Goal: Information Seeking & Learning: Learn about a topic

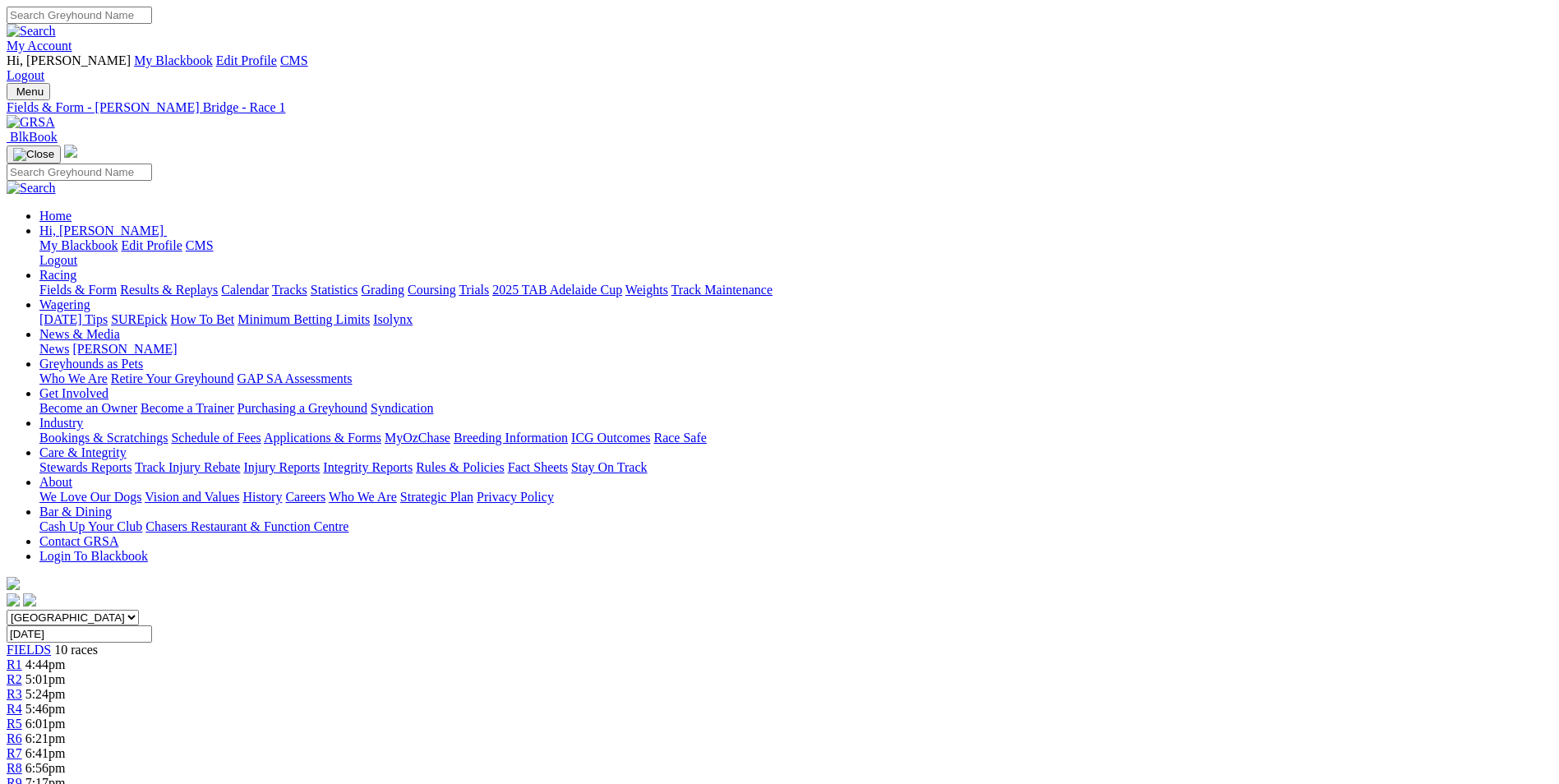
click at [55, 115] on img at bounding box center [30, 122] width 49 height 15
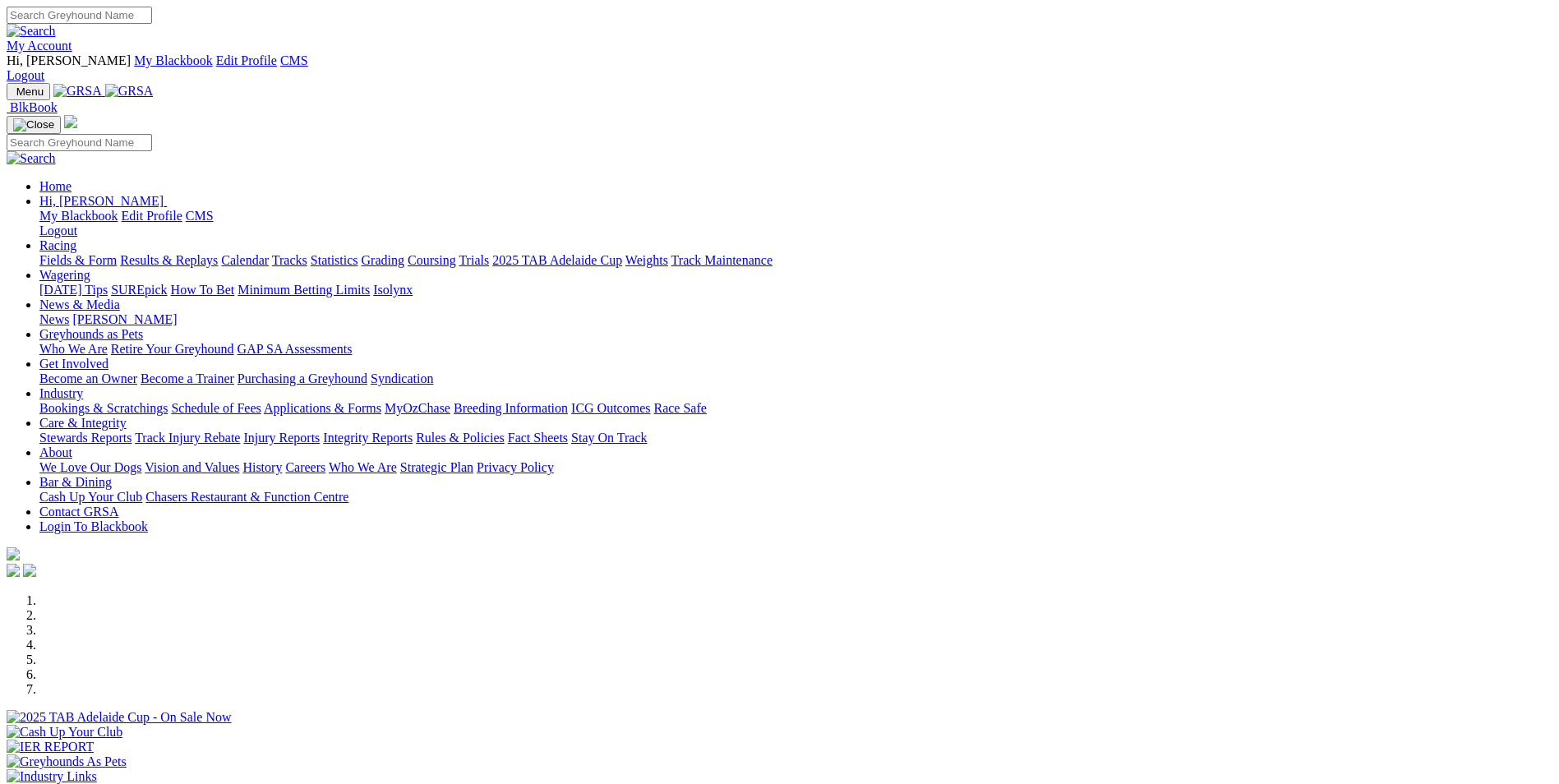
scroll to position [411, 0]
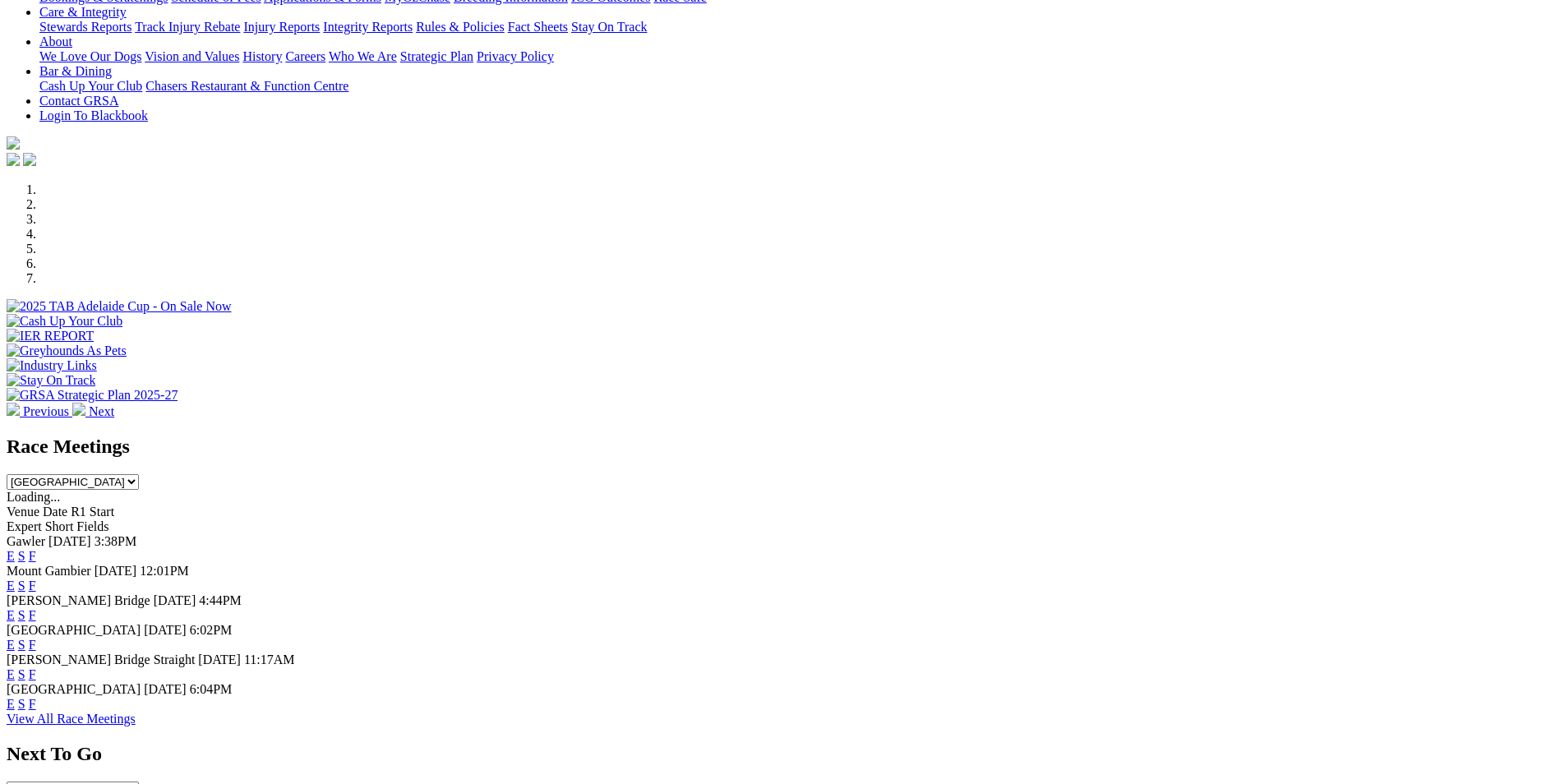
click at [15, 638] on link "E" at bounding box center [10, 644] width 8 height 14
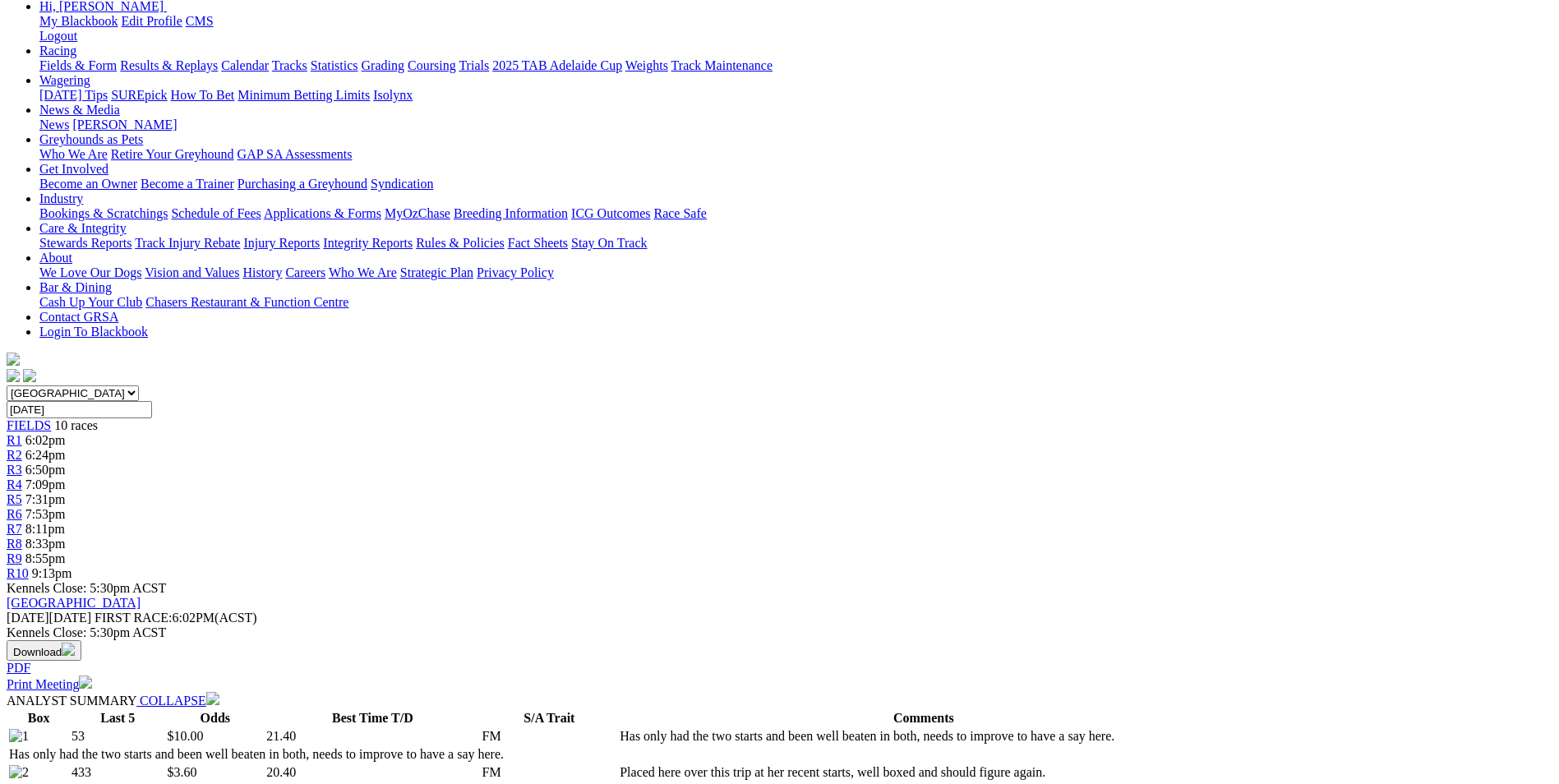
scroll to position [165, 0]
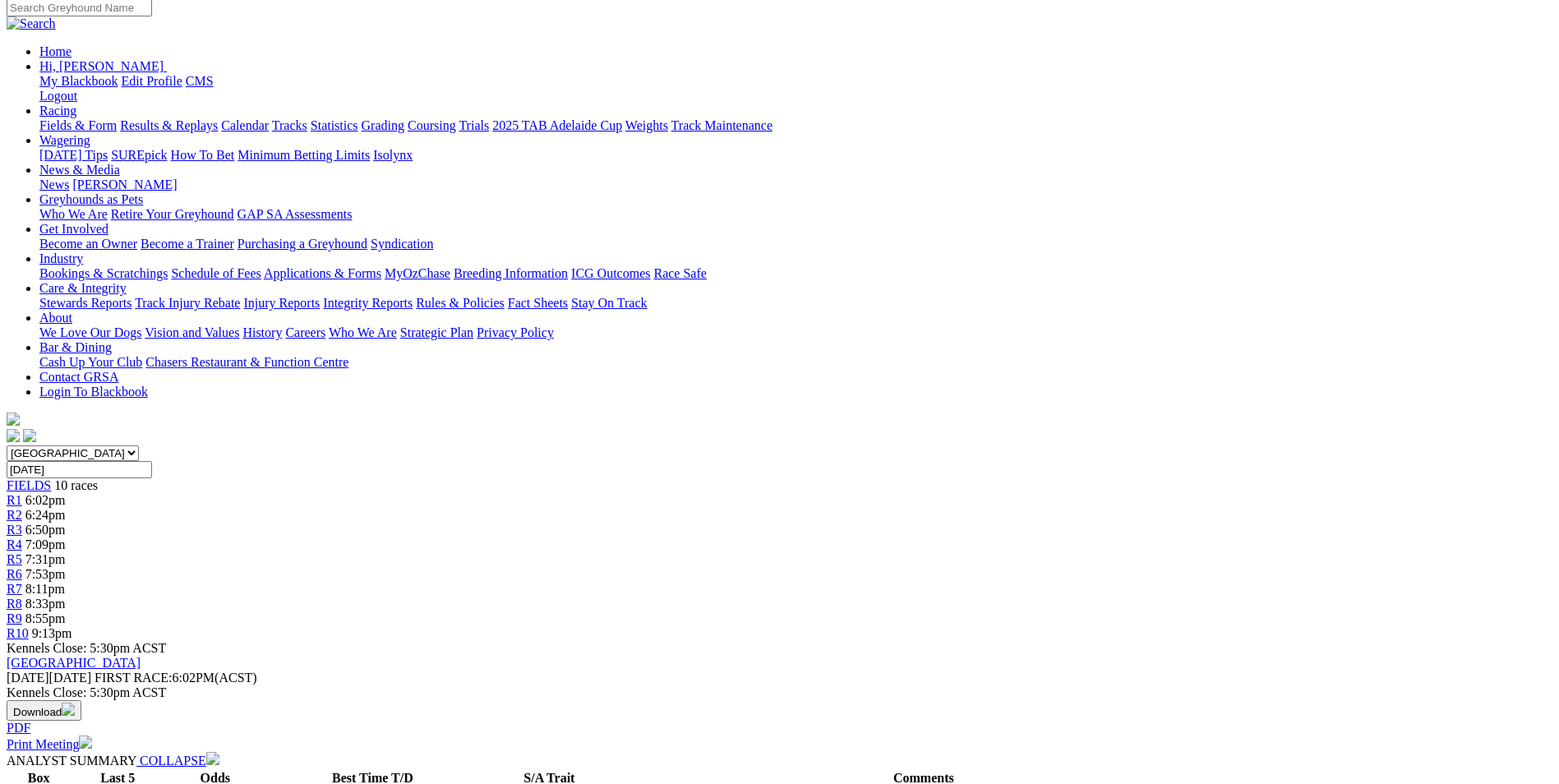
click at [66, 523] on span "6:50pm" at bounding box center [46, 529] width 40 height 14
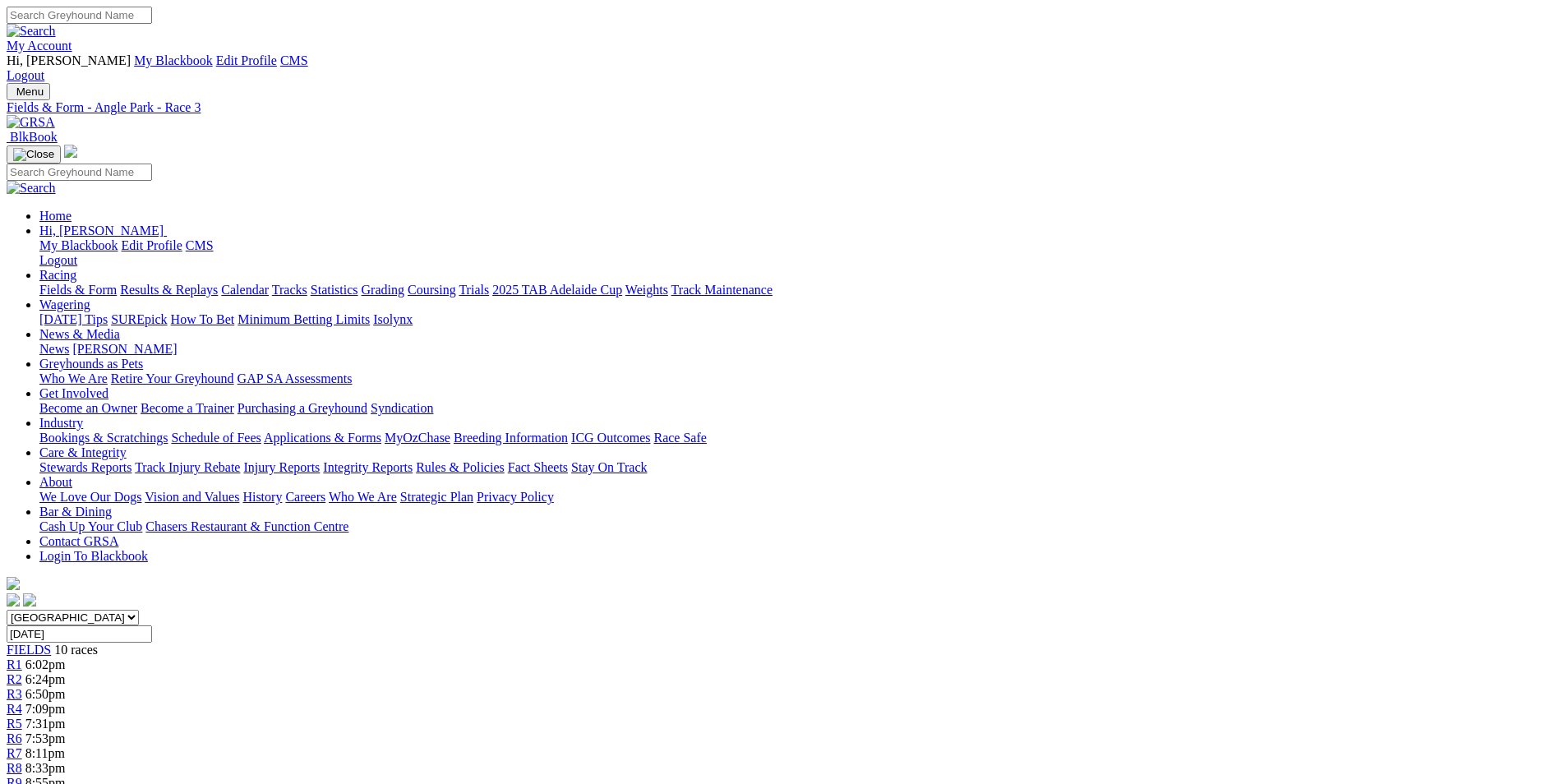
click at [66, 776] on span "8:55pm" at bounding box center [46, 782] width 40 height 14
click at [55, 115] on link at bounding box center [30, 121] width 49 height 14
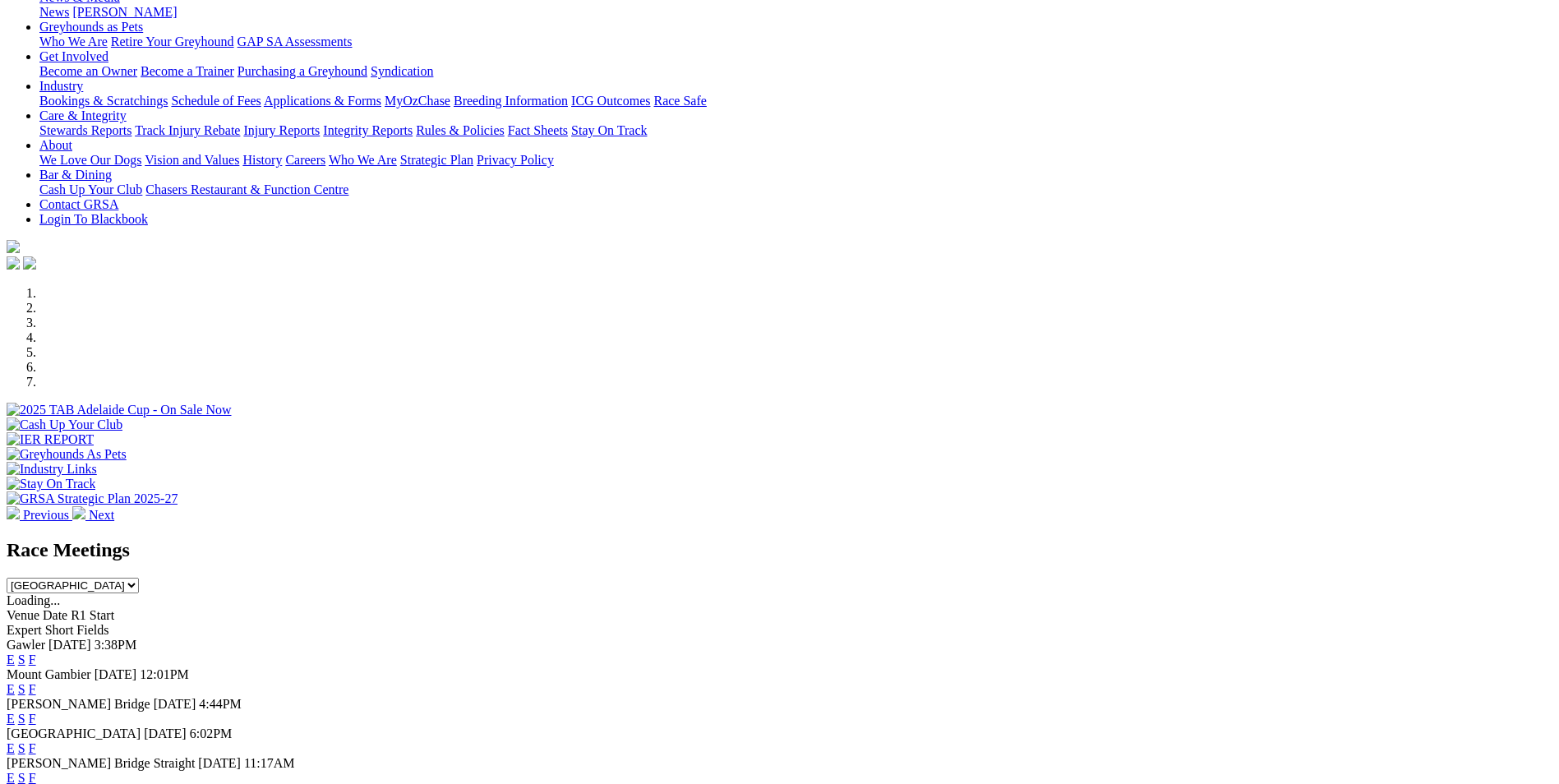
scroll to position [329, 0]
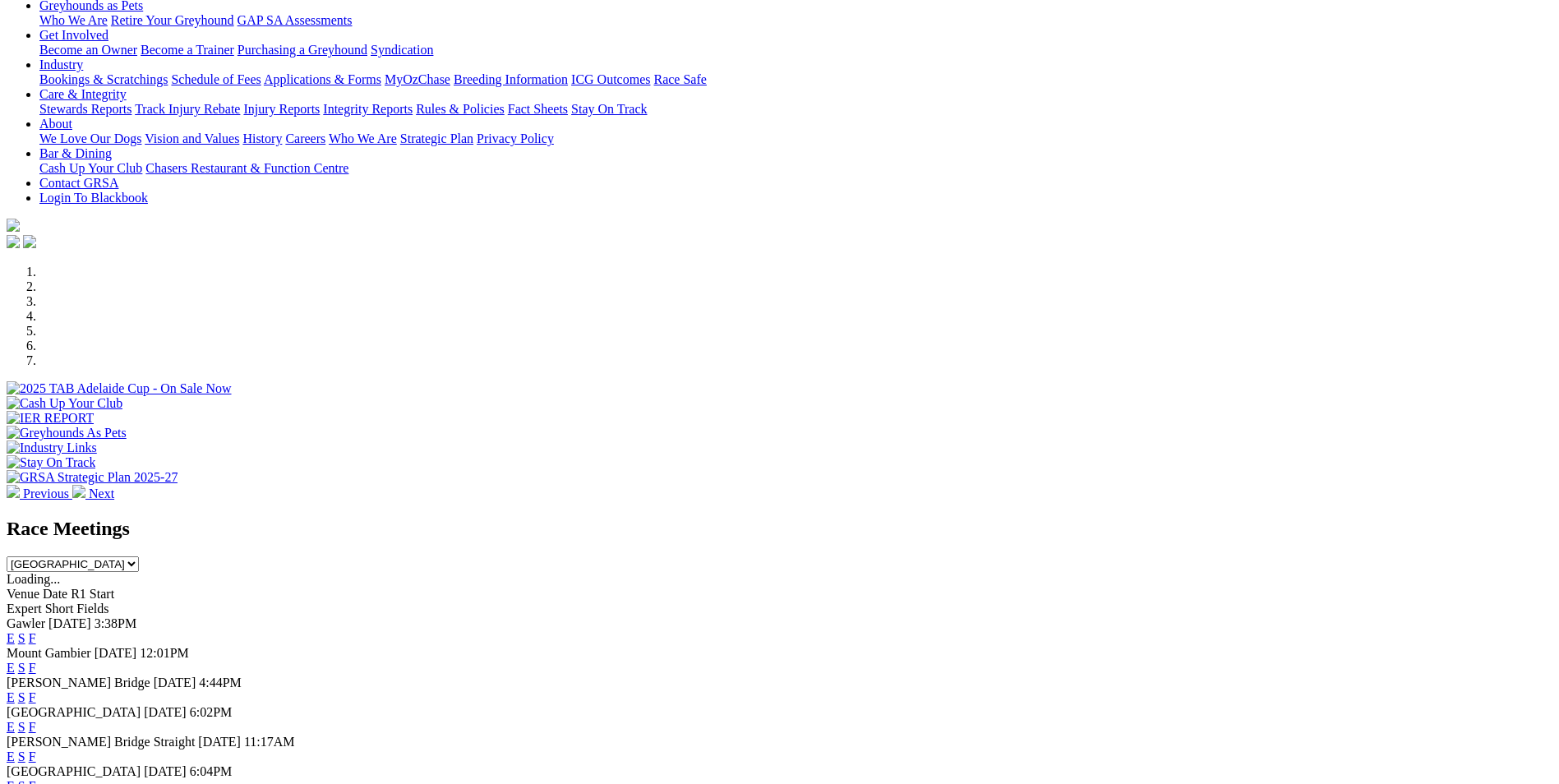
click at [15, 720] on link "E" at bounding box center [10, 726] width 8 height 14
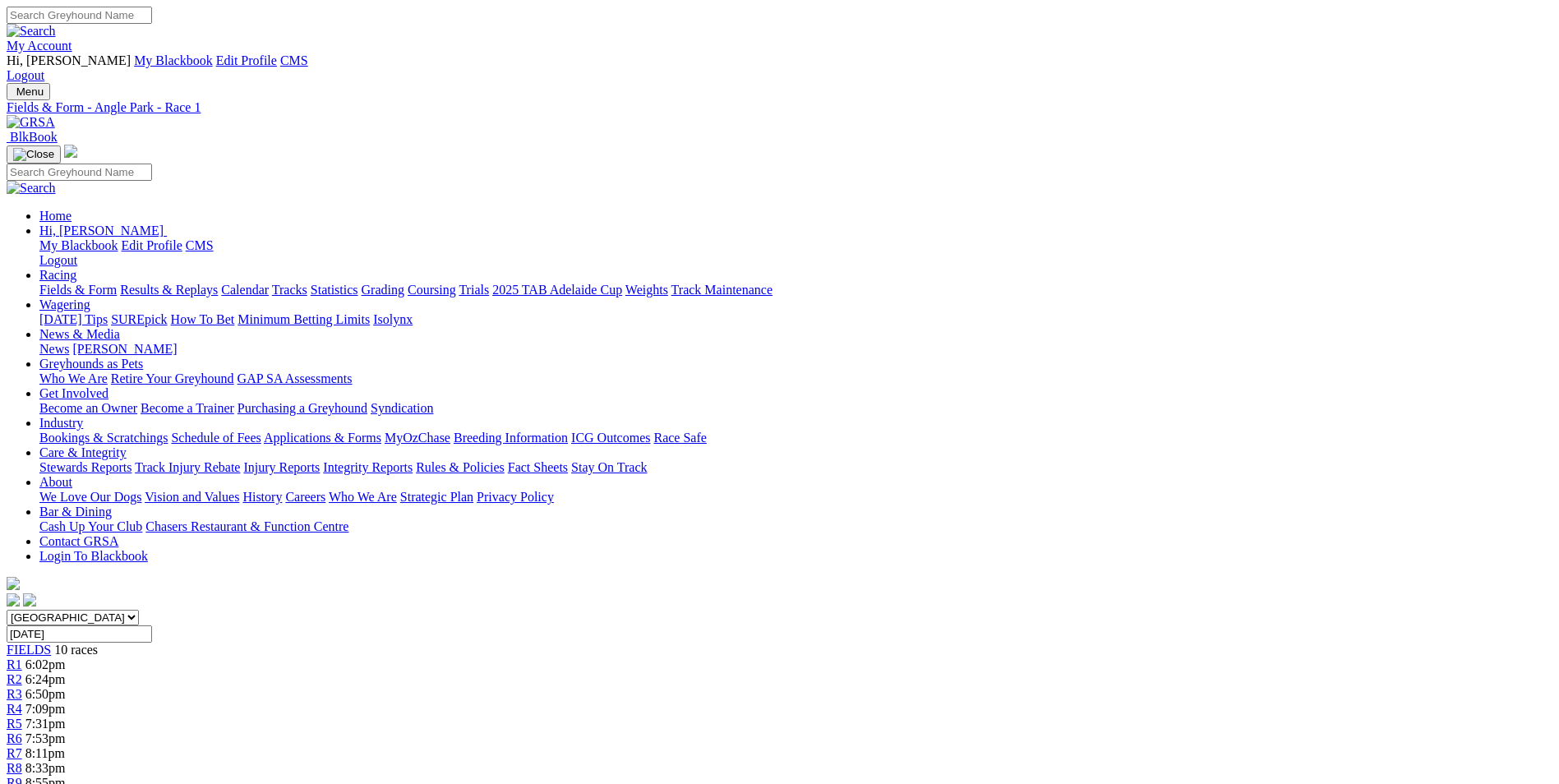
click at [66, 717] on span "7:31pm" at bounding box center [46, 723] width 40 height 14
click at [22, 761] on link "R8" at bounding box center [14, 767] width 16 height 14
click at [55, 115] on img at bounding box center [30, 122] width 49 height 15
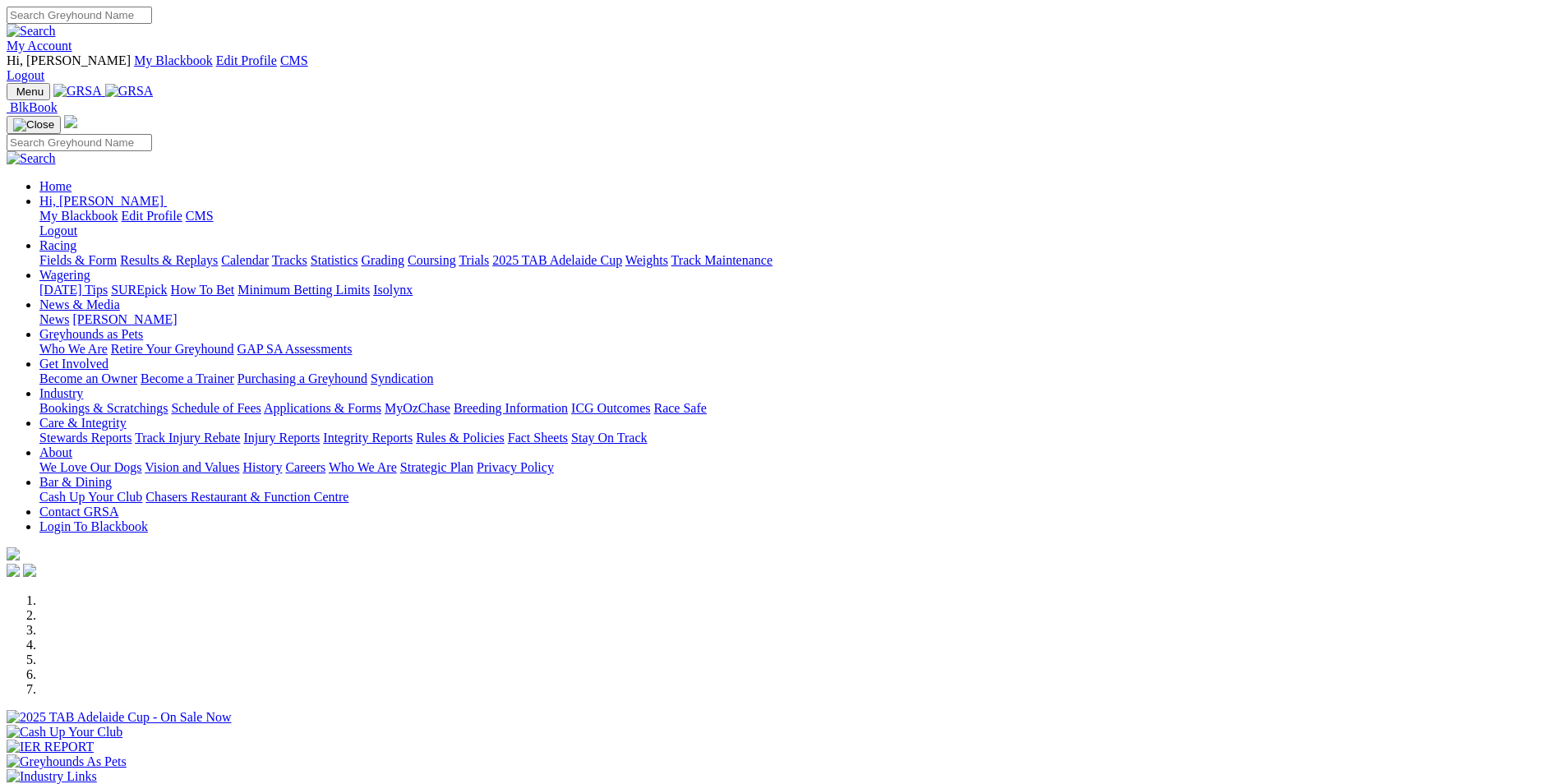
scroll to position [329, 0]
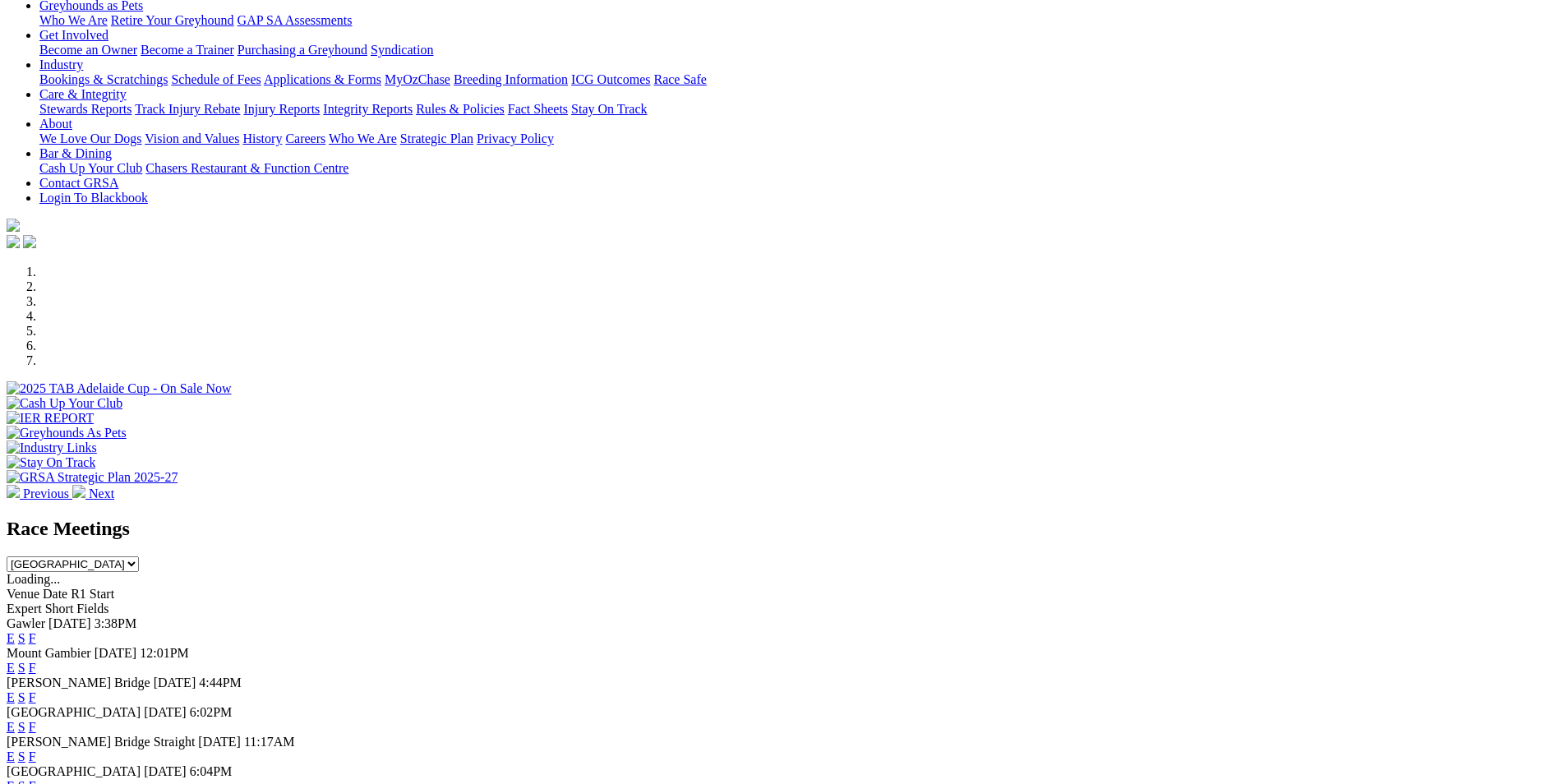
click at [15, 749] on link "E" at bounding box center [10, 756] width 8 height 14
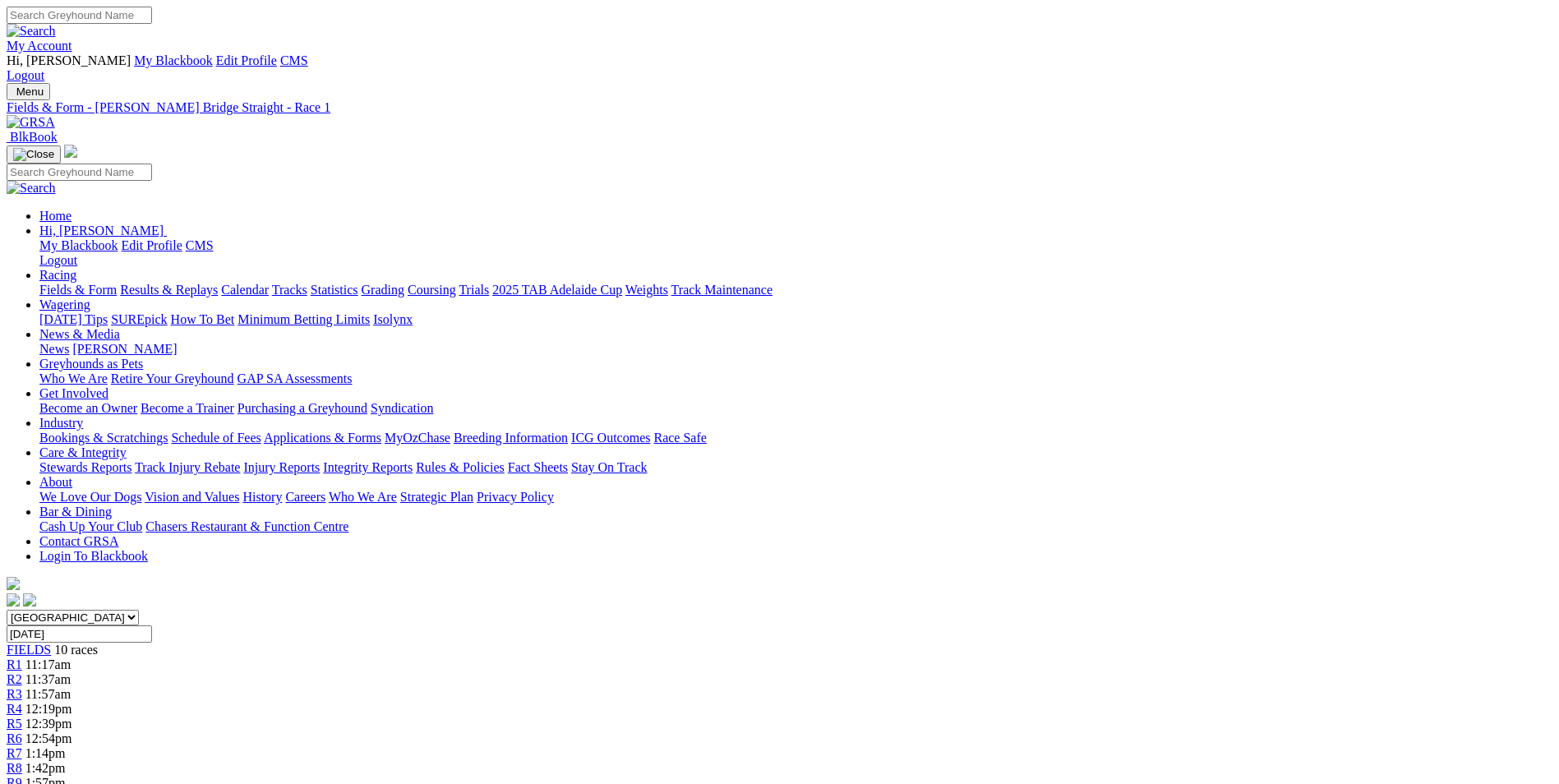
click at [55, 115] on link at bounding box center [30, 121] width 49 height 14
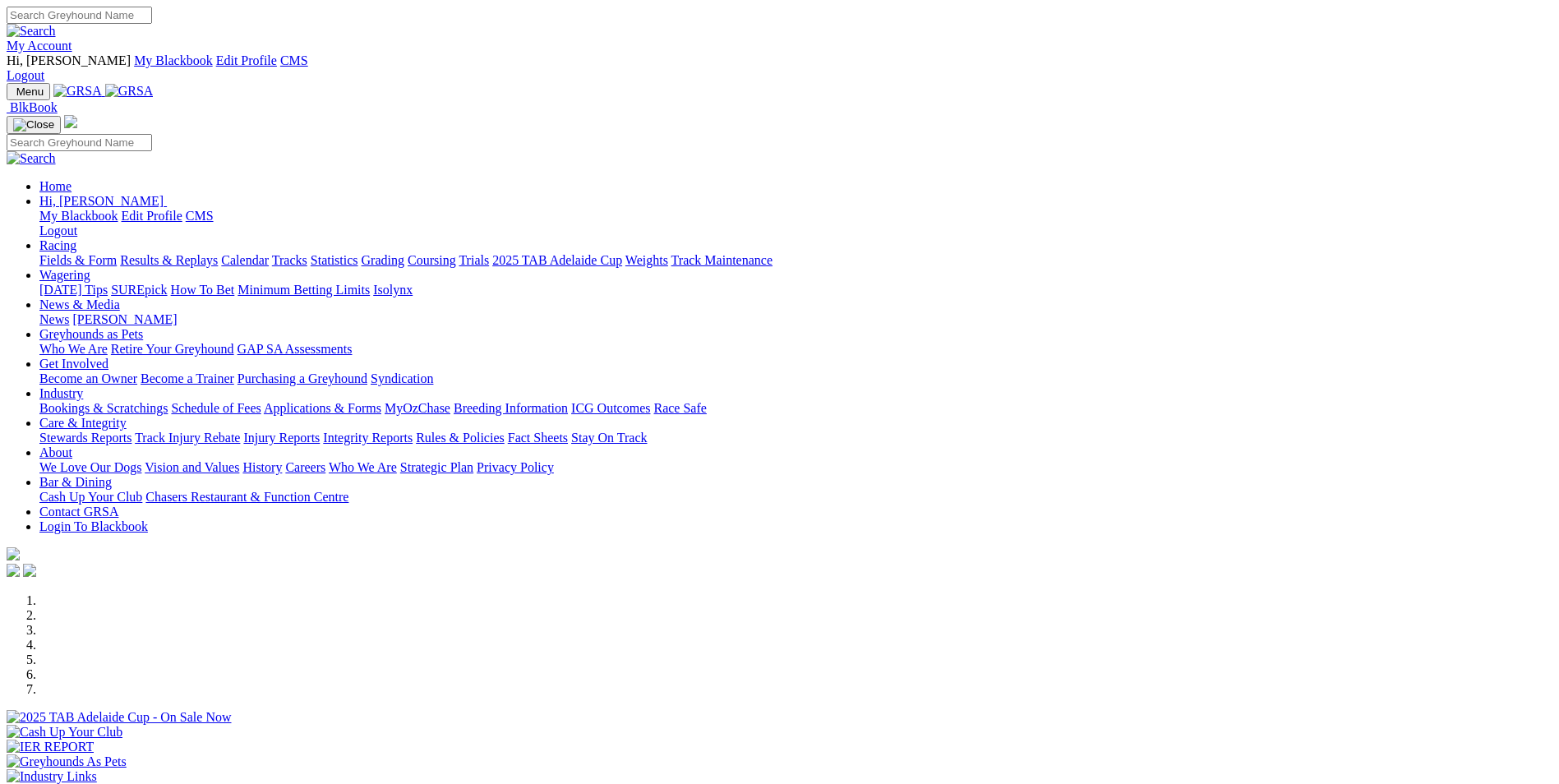
scroll to position [329, 0]
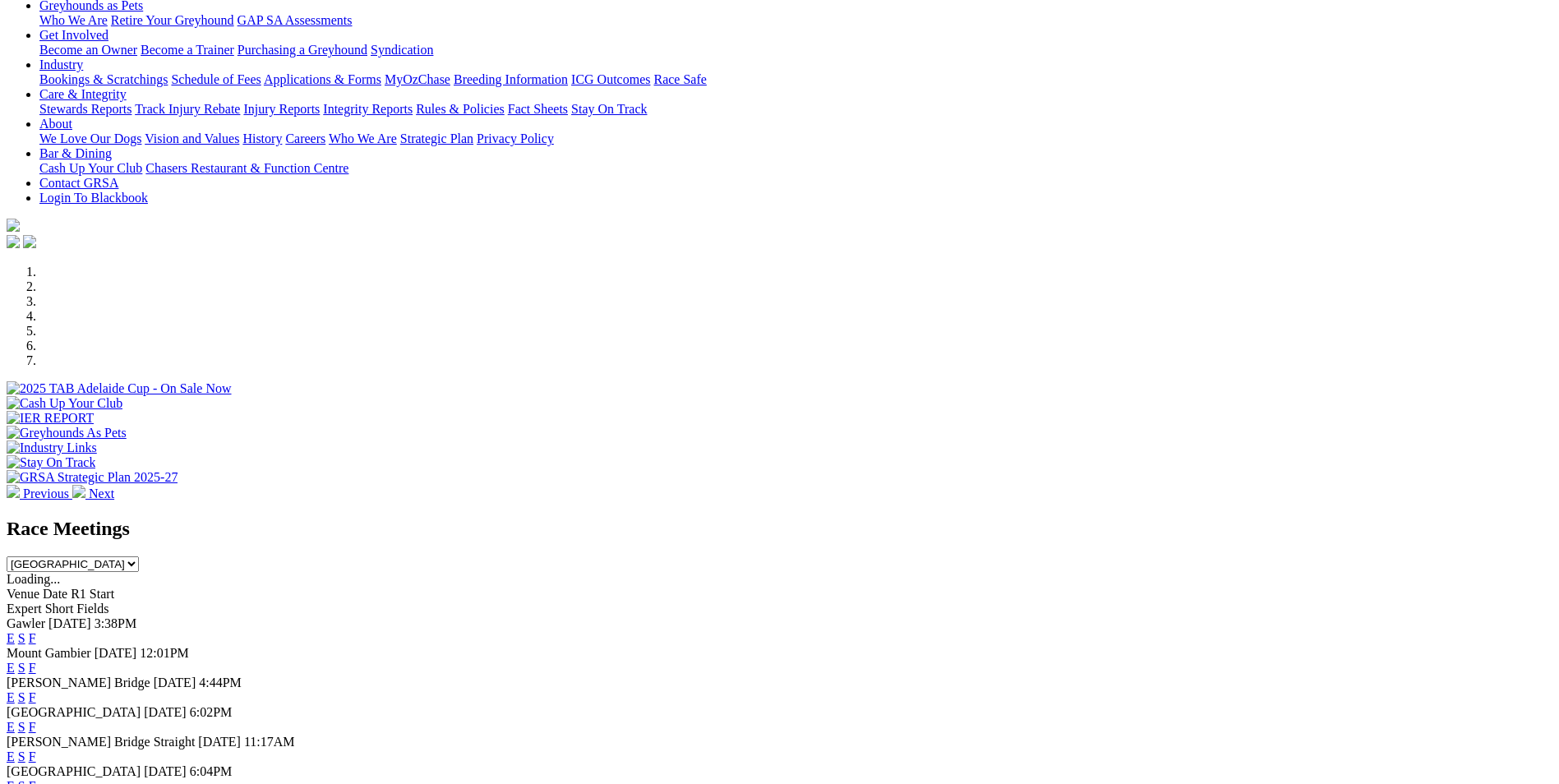
click at [15, 690] on link "E" at bounding box center [10, 697] width 8 height 14
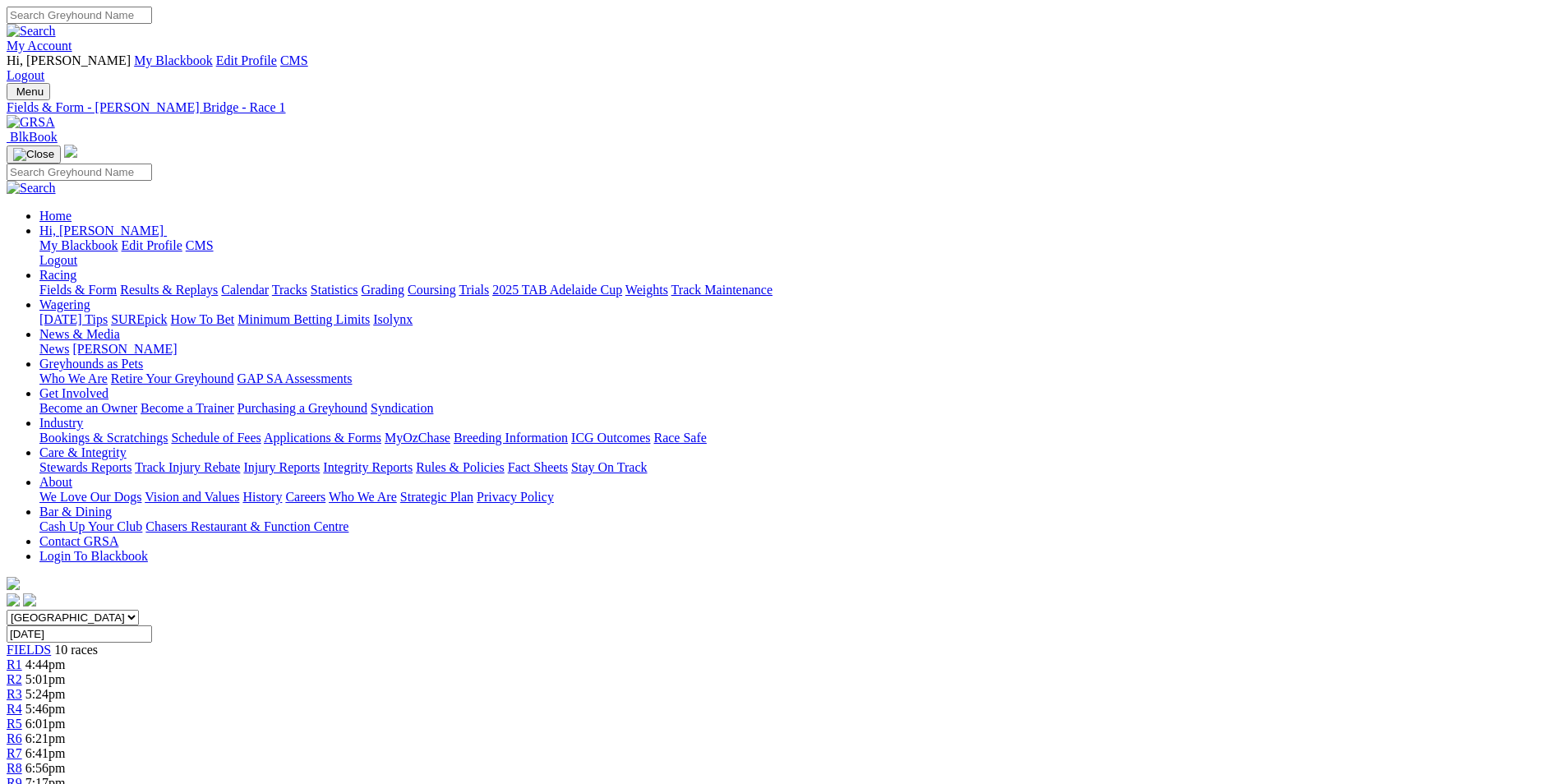
click at [66, 761] on span "6:56pm" at bounding box center [46, 767] width 40 height 14
click at [73, 783] on span "7:38pm" at bounding box center [52, 797] width 40 height 14
click at [55, 115] on img at bounding box center [30, 122] width 49 height 15
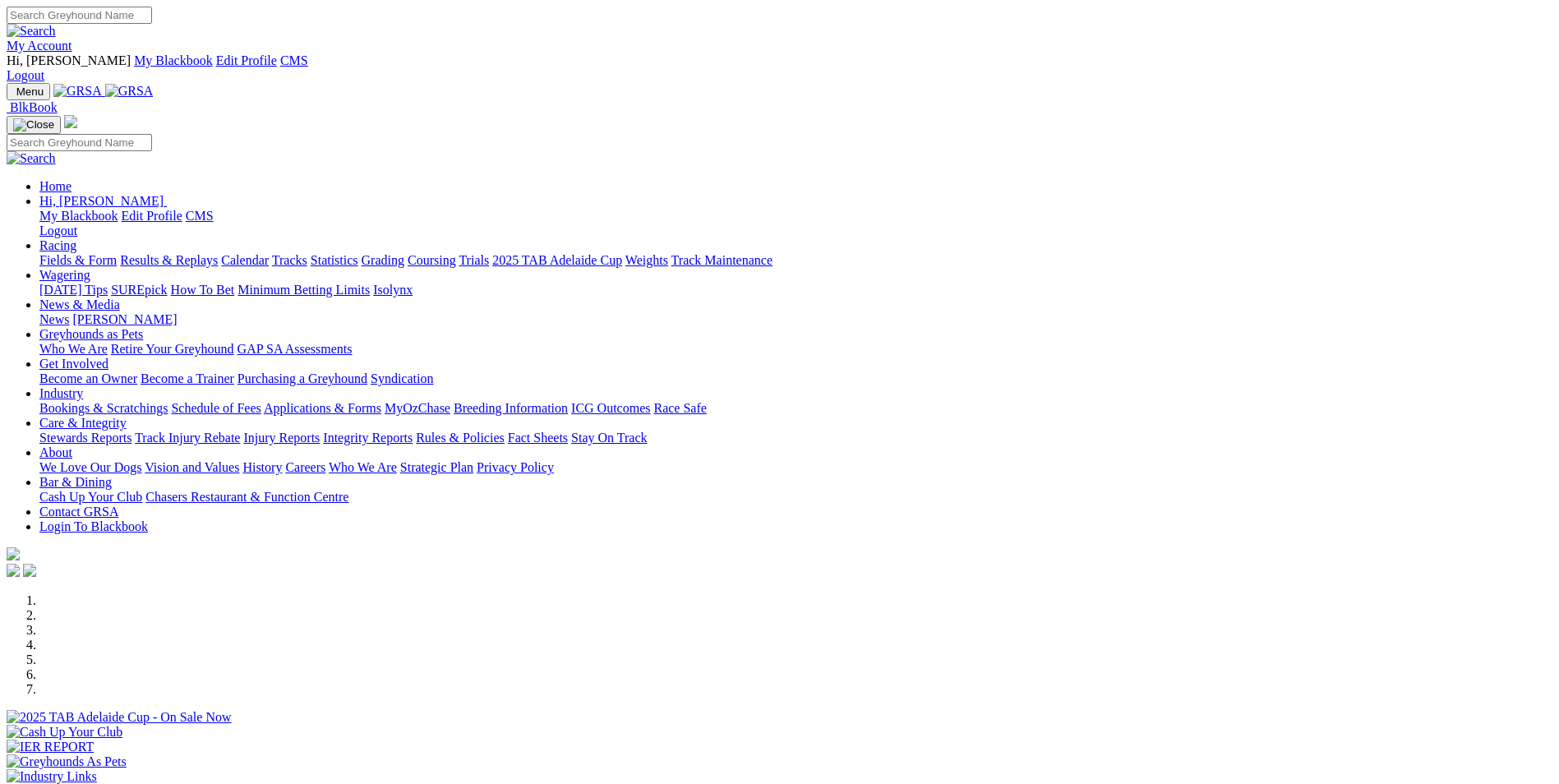
scroll to position [575, 0]
